Goal: Use online tool/utility: Use online tool/utility

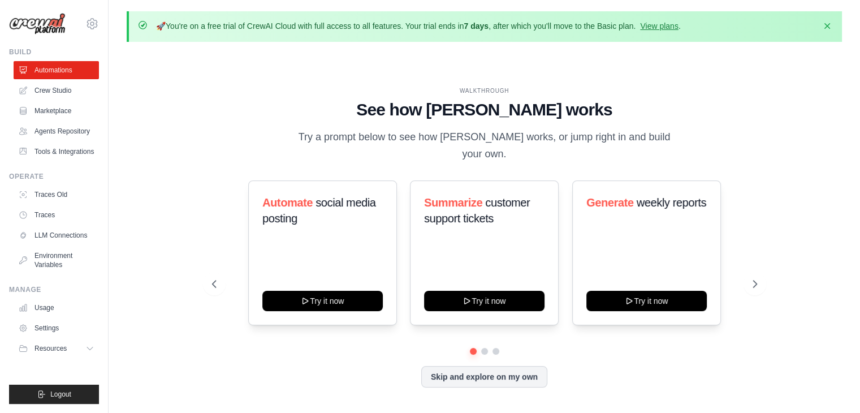
click at [193, 61] on div "WALKTHROUGH See how CrewAI works Try a prompt below to see how CrewAI works, or…" at bounding box center [484, 246] width 715 height 390
drag, startPoint x: 168, startPoint y: 28, endPoint x: 481, endPoint y: 27, distance: 312.1
click at [481, 27] on p "🚀 You're on a free trial of CrewAI Cloud with full access to all features. Your…" at bounding box center [418, 25] width 525 height 11
click at [481, 27] on strong "7 days" at bounding box center [476, 25] width 25 height 9
click at [665, 21] on link "View plans" at bounding box center [659, 25] width 38 height 9
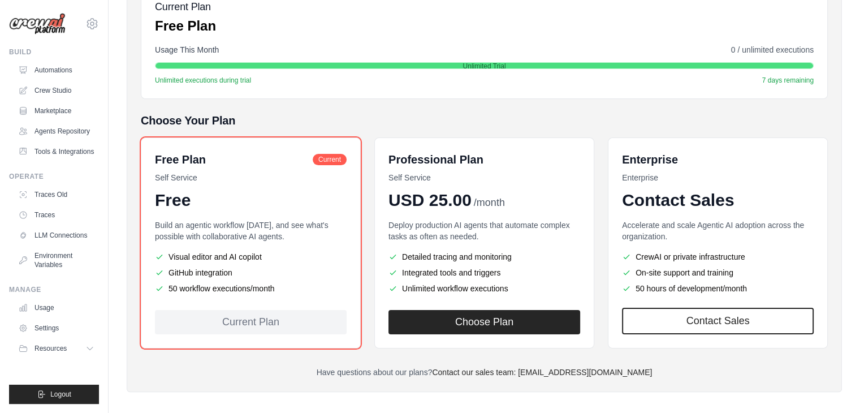
scroll to position [190, 0]
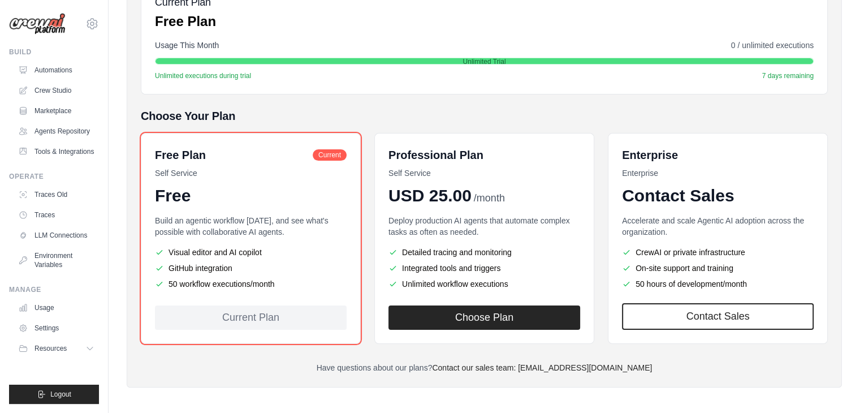
click at [357, 93] on div "Current Plan Free Plan Usage This Month 0 / unlimited executions Unlimited Tria…" at bounding box center [484, 37] width 687 height 114
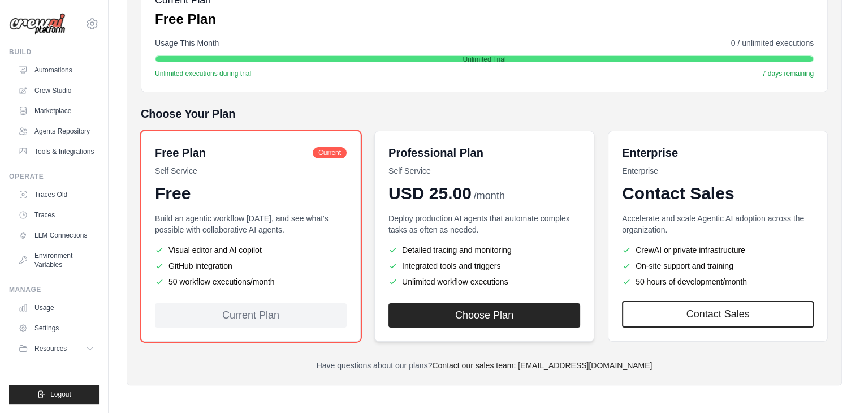
drag, startPoint x: 487, startPoint y: 300, endPoint x: 483, endPoint y: 240, distance: 60.0
click at [483, 240] on div "Professional Plan Self Service USD 25.00 /month Deploy production AI agents tha…" at bounding box center [484, 236] width 220 height 211
click at [303, 219] on p "Build an agentic workflow today, and see what's possible with collaborative AI …" at bounding box center [251, 224] width 192 height 23
click at [329, 239] on div "Build an agentic workflow today, and see what's possible with collaborative AI …" at bounding box center [251, 251] width 192 height 77
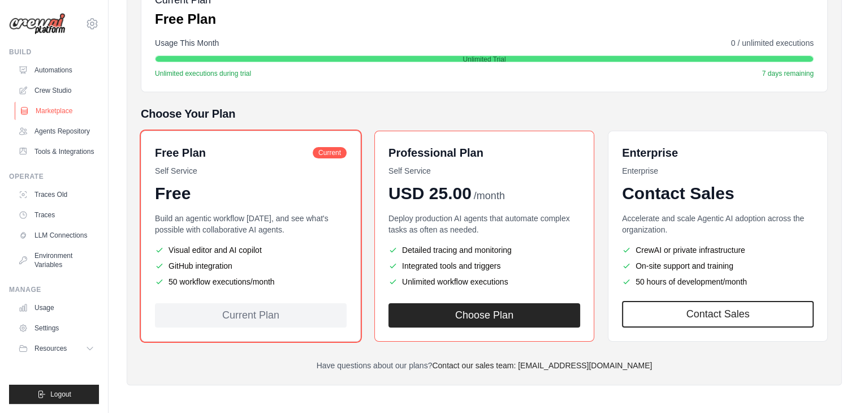
click at [68, 111] on link "Marketplace" at bounding box center [57, 111] width 85 height 18
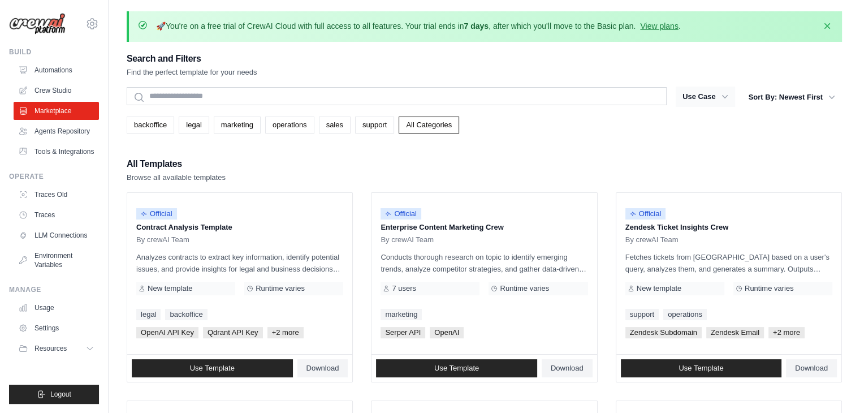
click at [724, 97] on icon "button" at bounding box center [724, 96] width 11 height 11
click at [68, 132] on link "Agents Repository" at bounding box center [57, 131] width 85 height 18
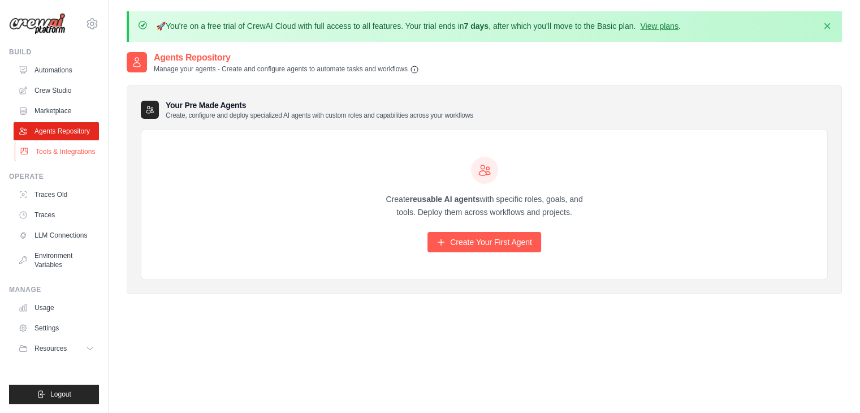
click at [63, 149] on link "Tools & Integrations" at bounding box center [57, 151] width 85 height 18
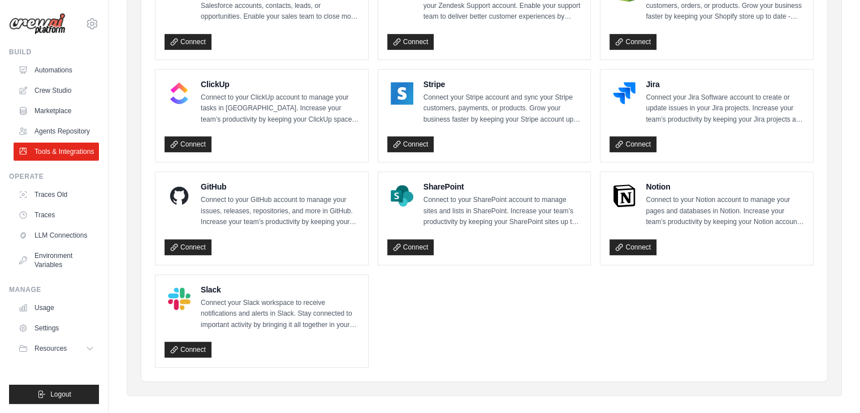
scroll to position [633, 0]
click at [192, 342] on link "Connect" at bounding box center [188, 350] width 47 height 16
click at [633, 239] on link "Connect" at bounding box center [633, 247] width 47 height 16
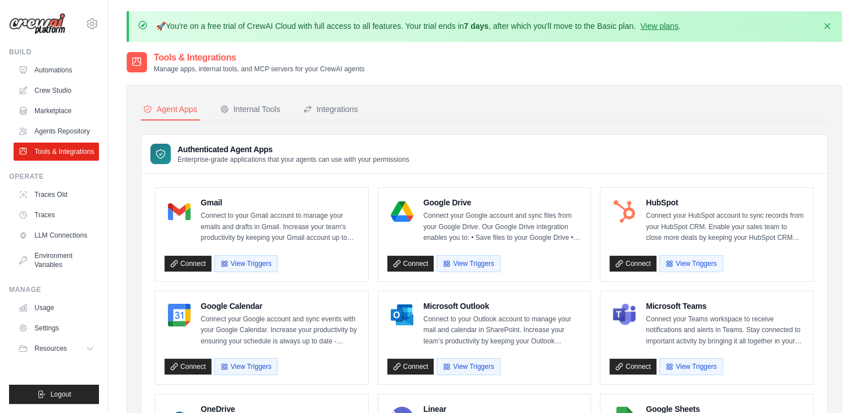
click at [258, 155] on p "Enterprise-grade applications that your agents can use with your permissions" at bounding box center [294, 159] width 232 height 9
click at [50, 28] on img at bounding box center [37, 24] width 57 height 22
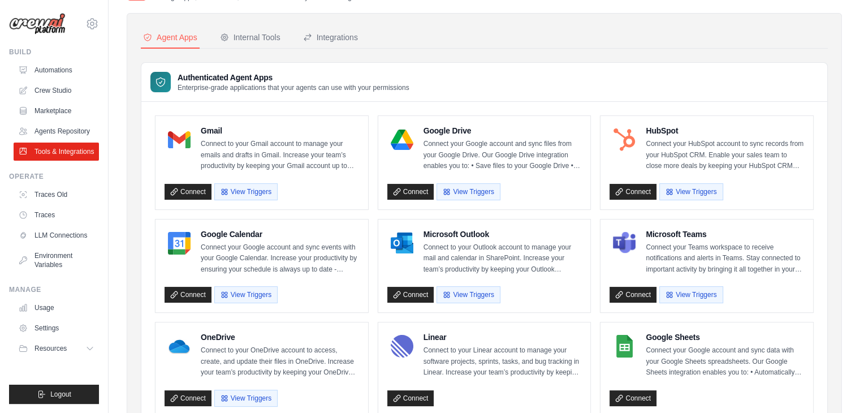
scroll to position [72, 0]
click at [643, 36] on nav "Agent Apps Internal Tools Integrations" at bounding box center [484, 37] width 687 height 21
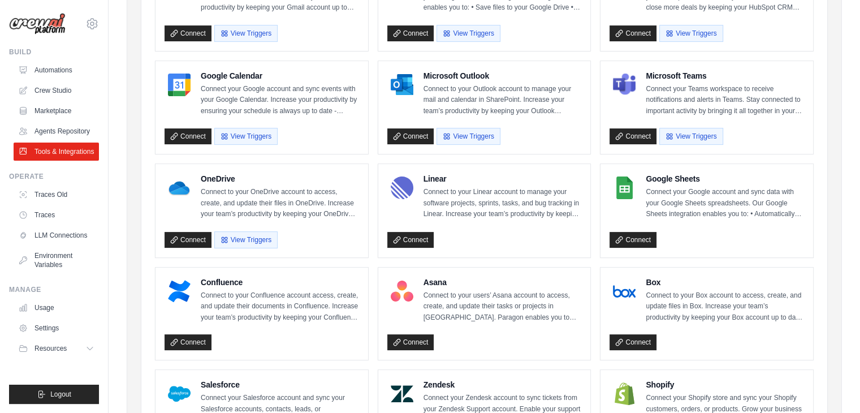
scroll to position [231, 0]
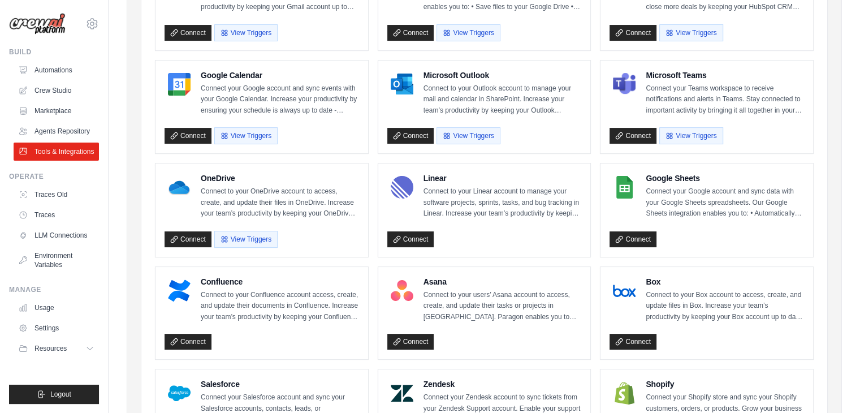
click at [582, 233] on div "Linear Connect to your Linear account to manage your software projects, sprints…" at bounding box center [484, 209] width 213 height 93
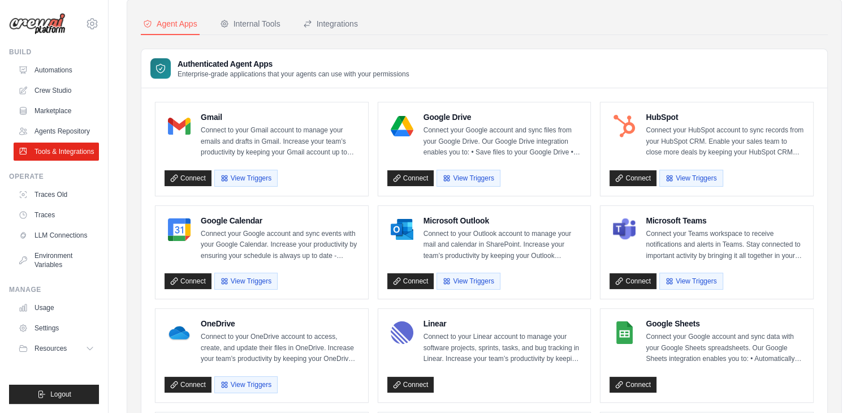
scroll to position [0, 0]
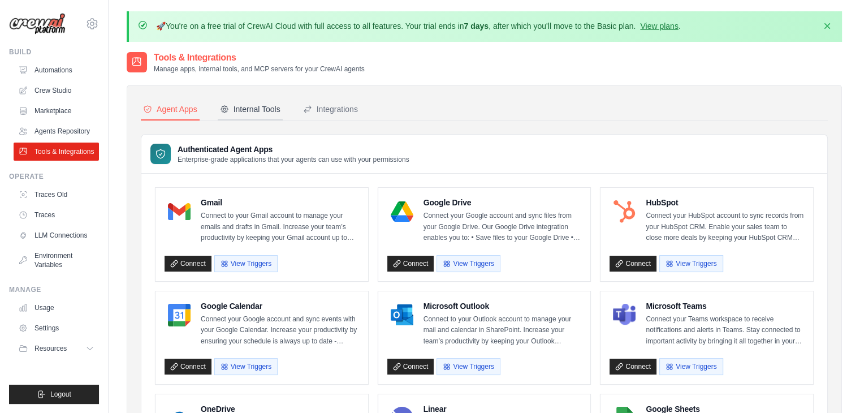
click at [251, 115] on button "Internal Tools" at bounding box center [250, 109] width 65 height 21
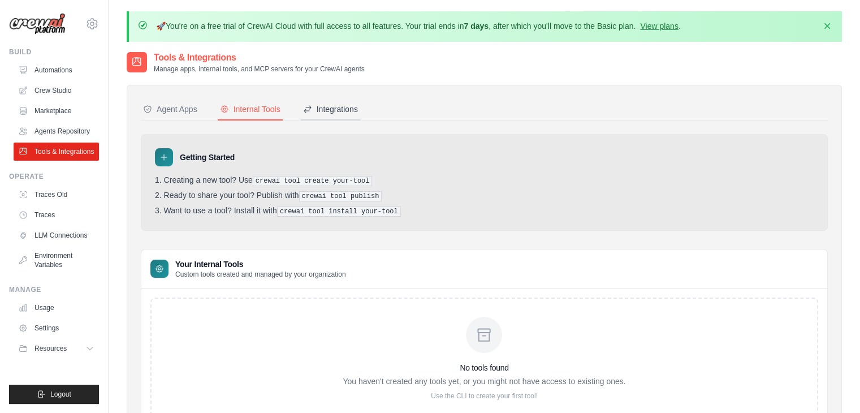
click at [340, 114] on div "Integrations" at bounding box center [330, 108] width 55 height 11
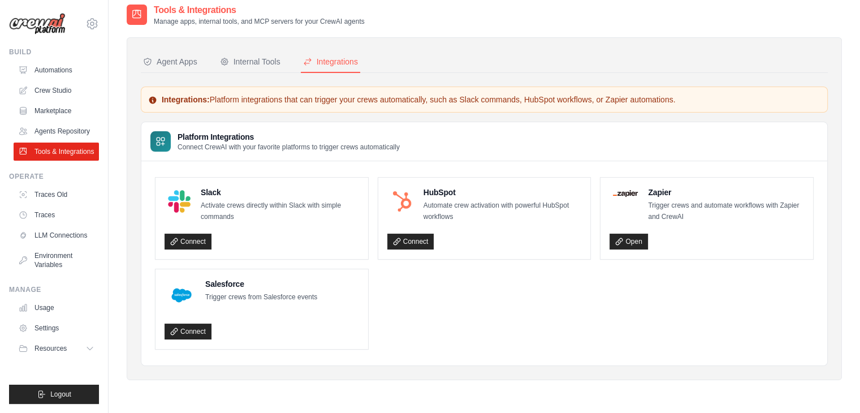
scroll to position [49, 0]
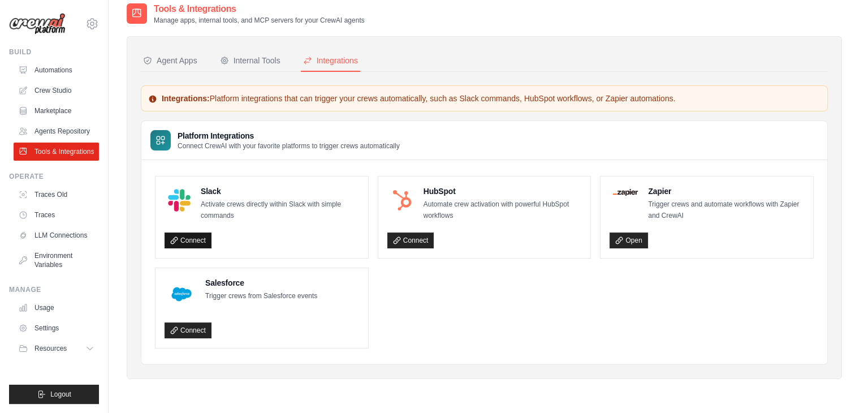
click at [174, 239] on icon at bounding box center [174, 240] width 8 height 8
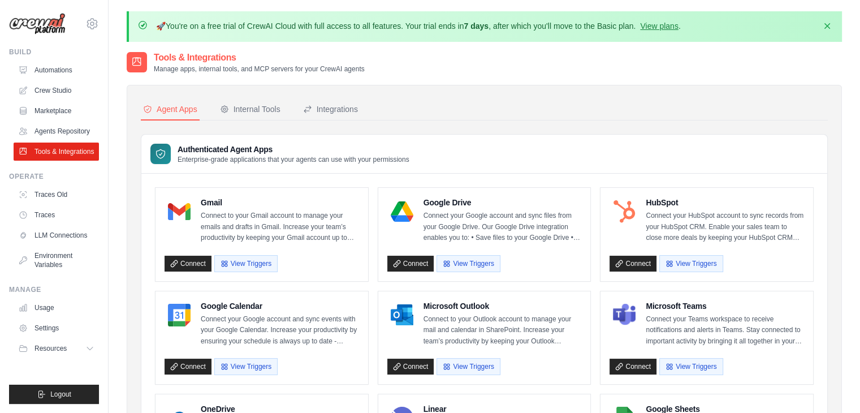
click at [87, 66] on link "Automations" at bounding box center [57, 70] width 85 height 18
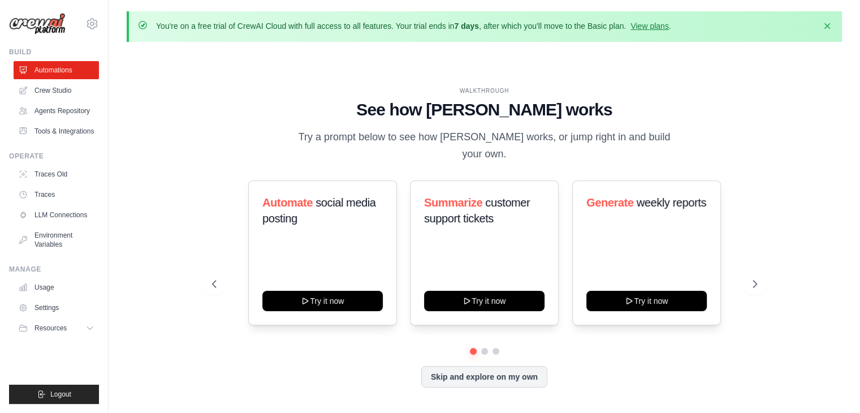
click at [310, 113] on h1 "See how CrewAI works" at bounding box center [484, 110] width 545 height 20
click at [781, 81] on div "WALKTHROUGH See how CrewAI works Try a prompt below to see how CrewAI works, or…" at bounding box center [484, 246] width 715 height 390
click at [781, 85] on div "WALKTHROUGH See how CrewAI works Try a prompt below to see how CrewAI works, or…" at bounding box center [484, 246] width 715 height 390
click at [760, 83] on div "WALKTHROUGH See how CrewAI works Try a prompt below to see how CrewAI works, or…" at bounding box center [484, 246] width 715 height 390
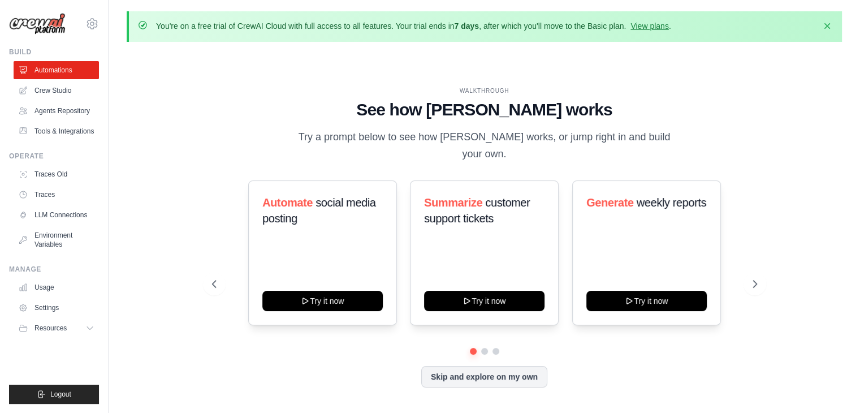
click at [760, 83] on div "WALKTHROUGH See how CrewAI works Try a prompt below to see how CrewAI works, or…" at bounding box center [484, 246] width 715 height 390
click at [67, 95] on link "Crew Studio" at bounding box center [57, 90] width 85 height 18
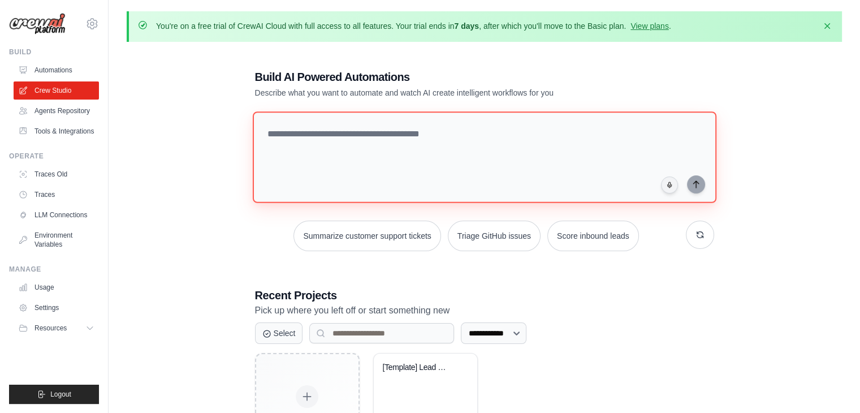
click at [399, 168] on textarea at bounding box center [484, 157] width 464 height 92
click at [343, 149] on textarea at bounding box center [484, 157] width 464 height 92
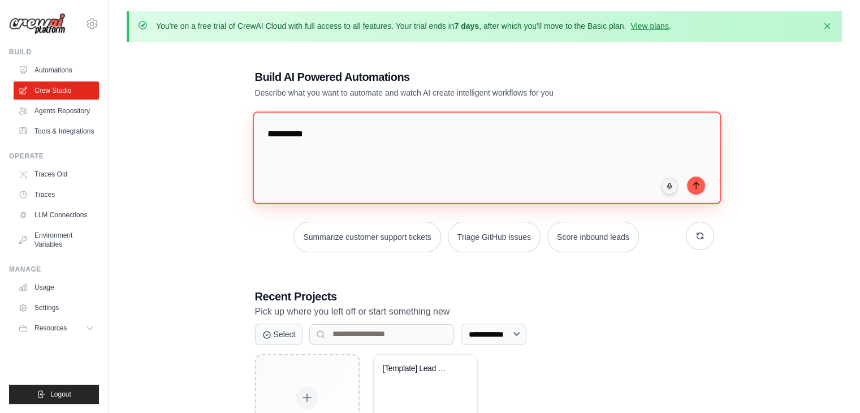
click at [343, 149] on textarea "**********" at bounding box center [486, 157] width 468 height 92
type textarea "*"
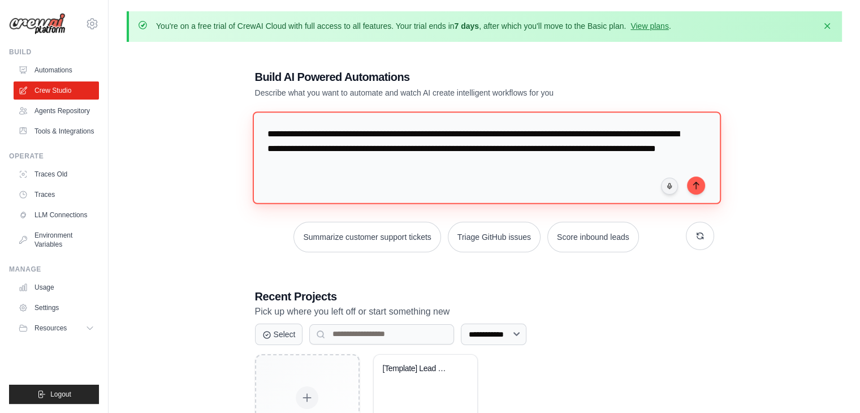
click at [629, 148] on textarea "**********" at bounding box center [486, 157] width 468 height 92
type textarea "**********"
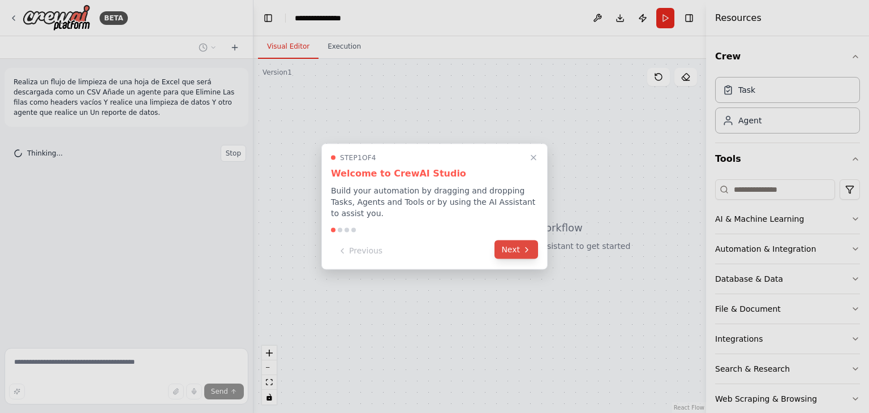
click at [517, 245] on button "Next" at bounding box center [516, 249] width 44 height 19
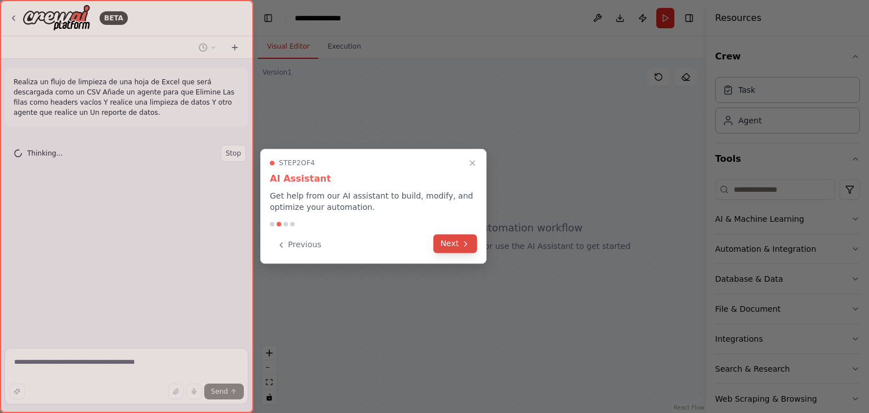
click at [464, 243] on icon at bounding box center [465, 243] width 9 height 9
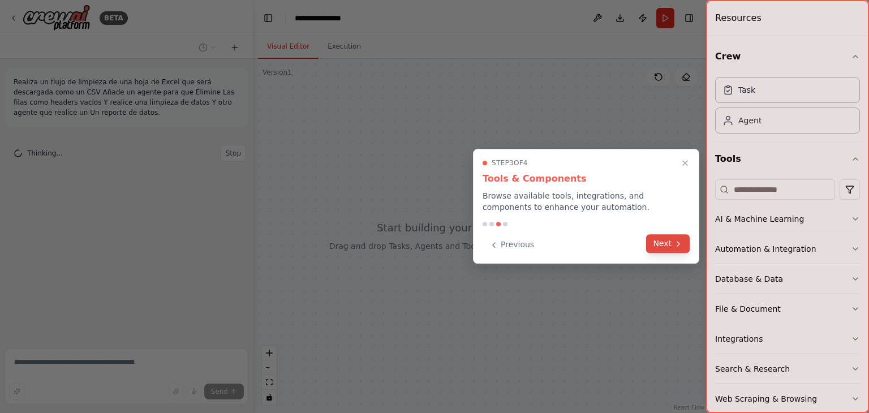
click at [675, 244] on icon at bounding box center [677, 243] width 9 height 9
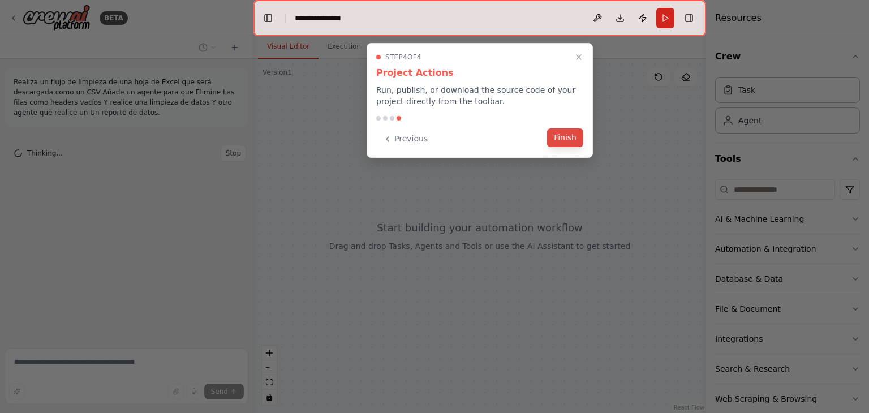
click at [567, 139] on button "Finish" at bounding box center [565, 137] width 36 height 19
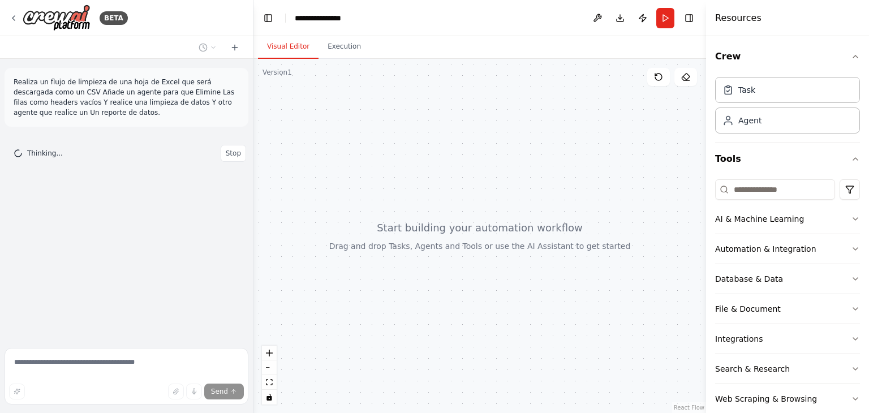
click at [489, 15] on header "**********" at bounding box center [479, 18] width 452 height 36
click at [115, 192] on div "Realiza un flujo de limpieza de una hoja de Excel que será descargada como un C…" at bounding box center [126, 201] width 253 height 284
click at [29, 157] on span "Thinking..." at bounding box center [45, 153] width 36 height 9
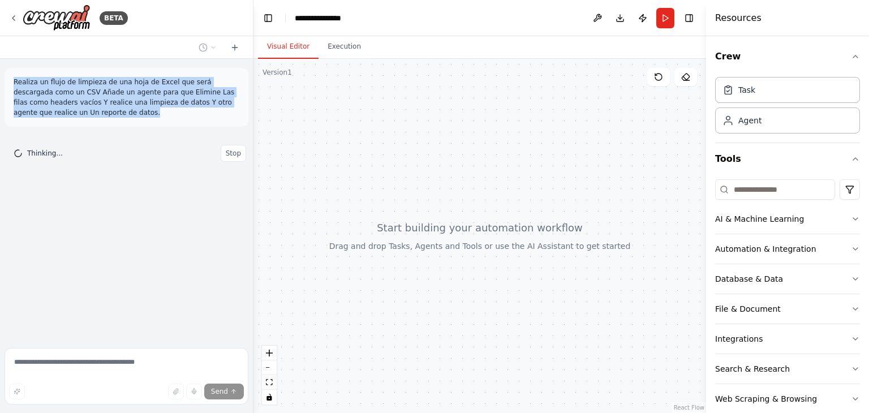
drag, startPoint x: 66, startPoint y: 114, endPoint x: 14, endPoint y: 83, distance: 60.3
click at [14, 83] on p "Realiza un flujo de limpieza de una hoja de Excel que será descargada como un C…" at bounding box center [127, 97] width 226 height 41
copy p "Realiza un flujo de limpieza de una hoja de Excel que será descargada como un C…"
click at [233, 149] on span "Stop" at bounding box center [233, 153] width 15 height 9
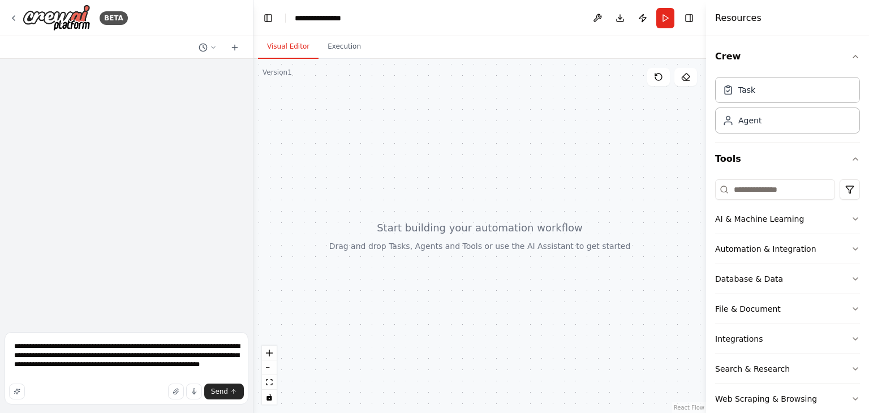
click at [233, 149] on div at bounding box center [126, 193] width 253 height 269
click at [161, 348] on textarea "**********" at bounding box center [127, 368] width 244 height 72
paste textarea "**********"
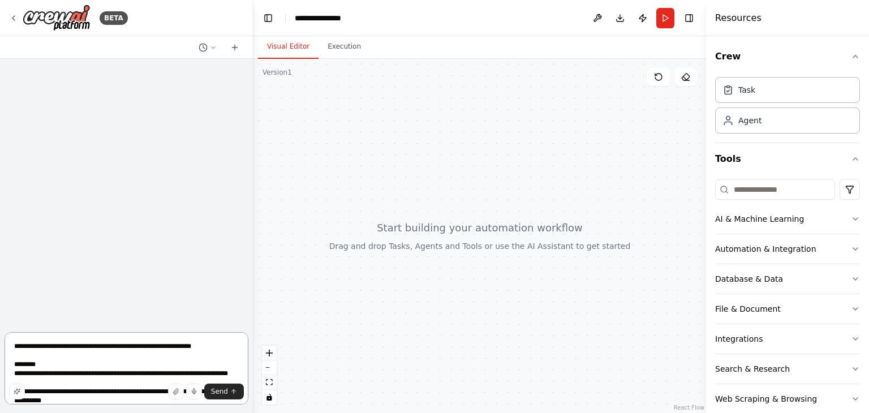
scroll to position [2240, 0]
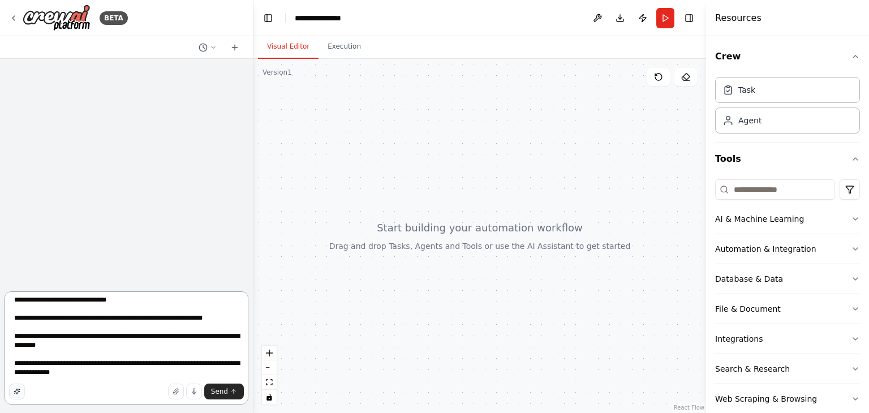
type textarea "**********"
click at [20, 386] on button "button" at bounding box center [17, 391] width 16 height 16
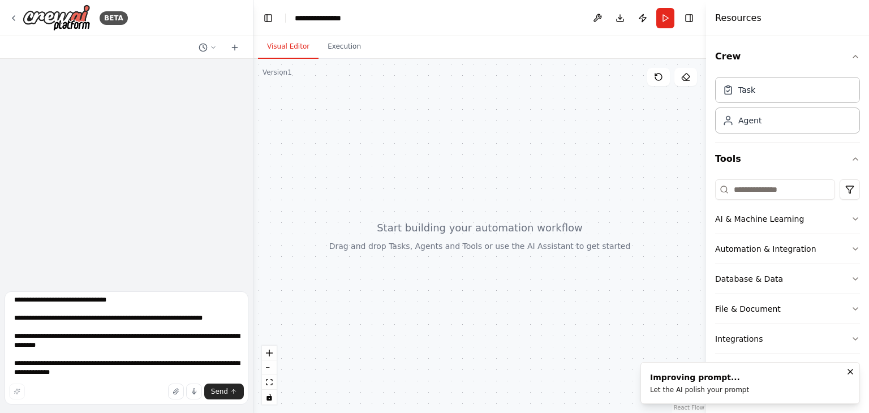
scroll to position [2267, 0]
click at [162, 370] on textarea at bounding box center [127, 347] width 244 height 113
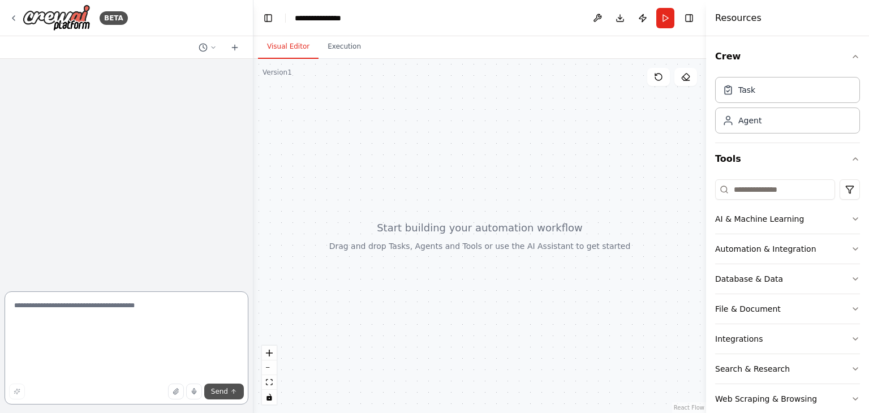
scroll to position [0, 0]
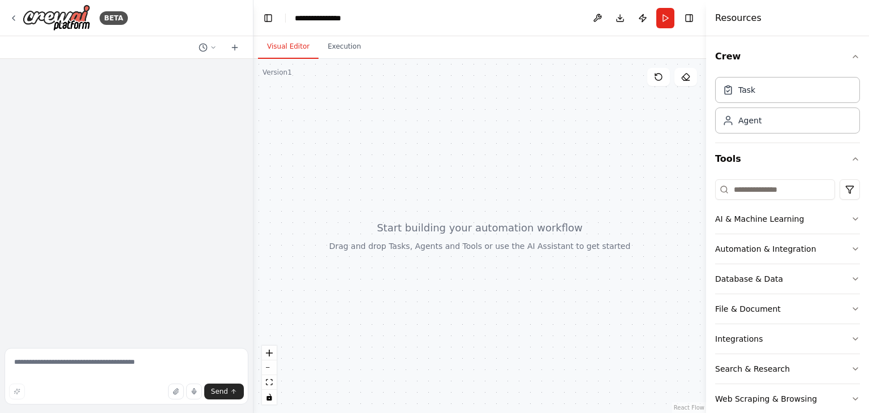
type textarea "**********"
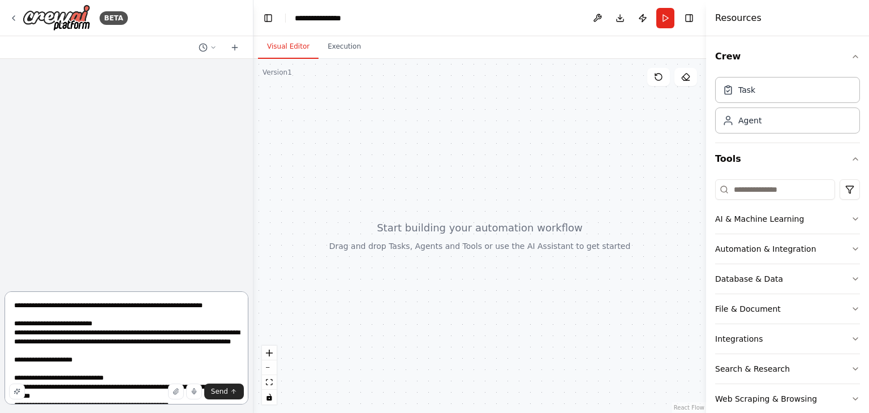
click at [152, 329] on textarea at bounding box center [127, 347] width 244 height 113
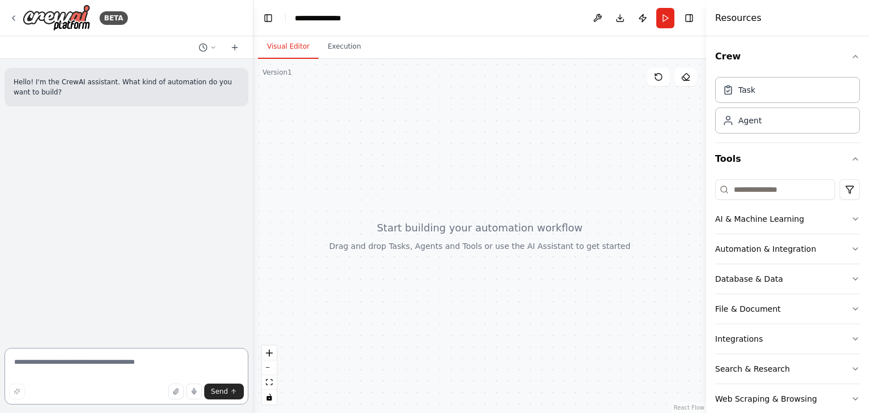
click at [77, 368] on textarea at bounding box center [127, 376] width 244 height 57
paste textarea "**********"
type textarea "**********"
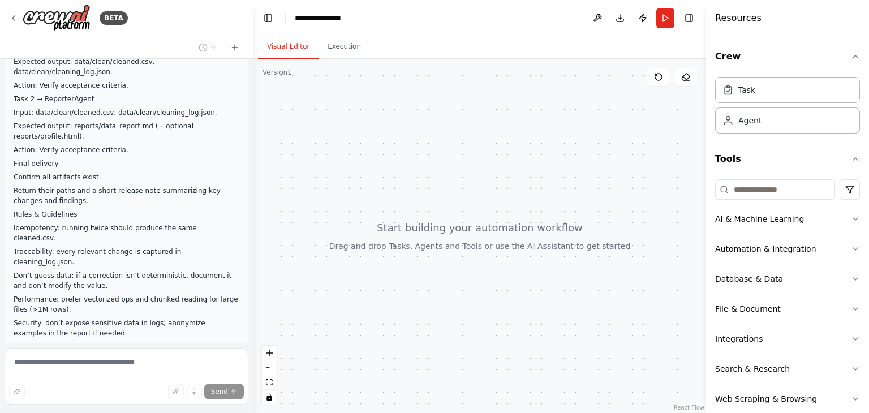
scroll to position [1661, 0]
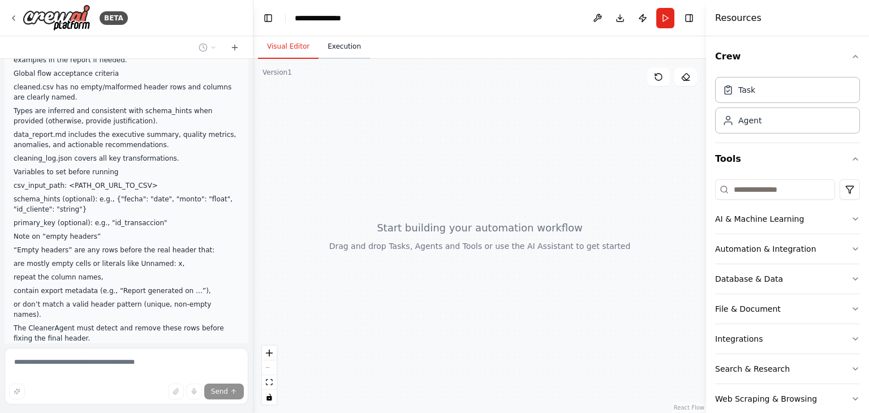
click at [344, 49] on button "Execution" at bounding box center [343, 47] width 51 height 24
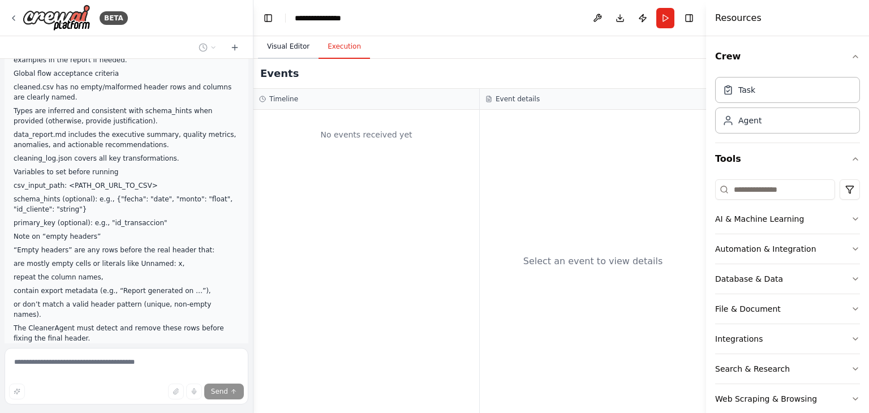
click at [287, 47] on button "Visual Editor" at bounding box center [288, 47] width 61 height 24
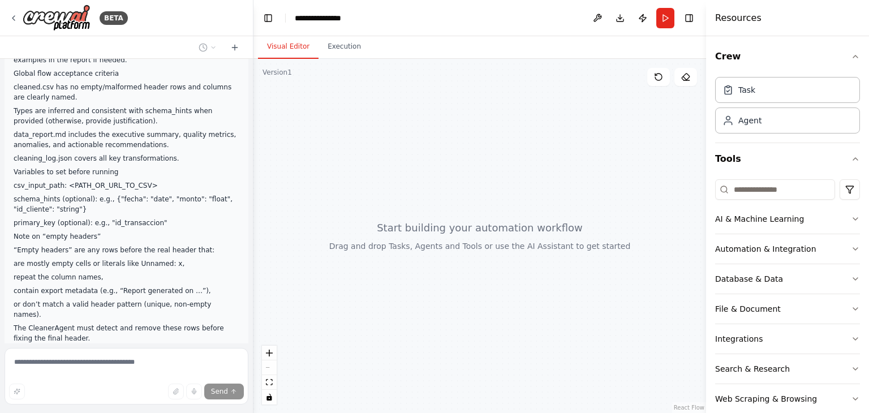
click at [195, 286] on p "contain export metadata (e.g., “Report generated on …”)," at bounding box center [127, 291] width 226 height 10
